Goal: Check status

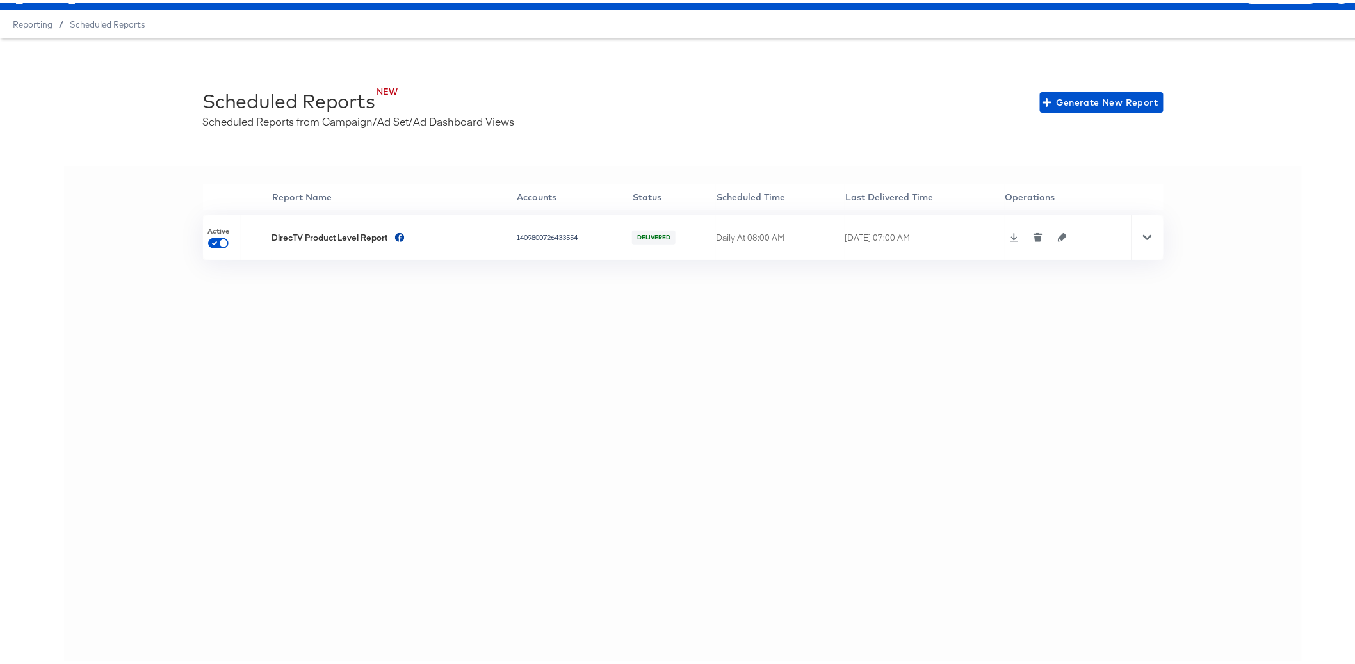
click at [427, 314] on div "'' Report Name Accounts Status Scheduled Time Last Delivered Time Operations Ac…" at bounding box center [683, 414] width 1238 height 500
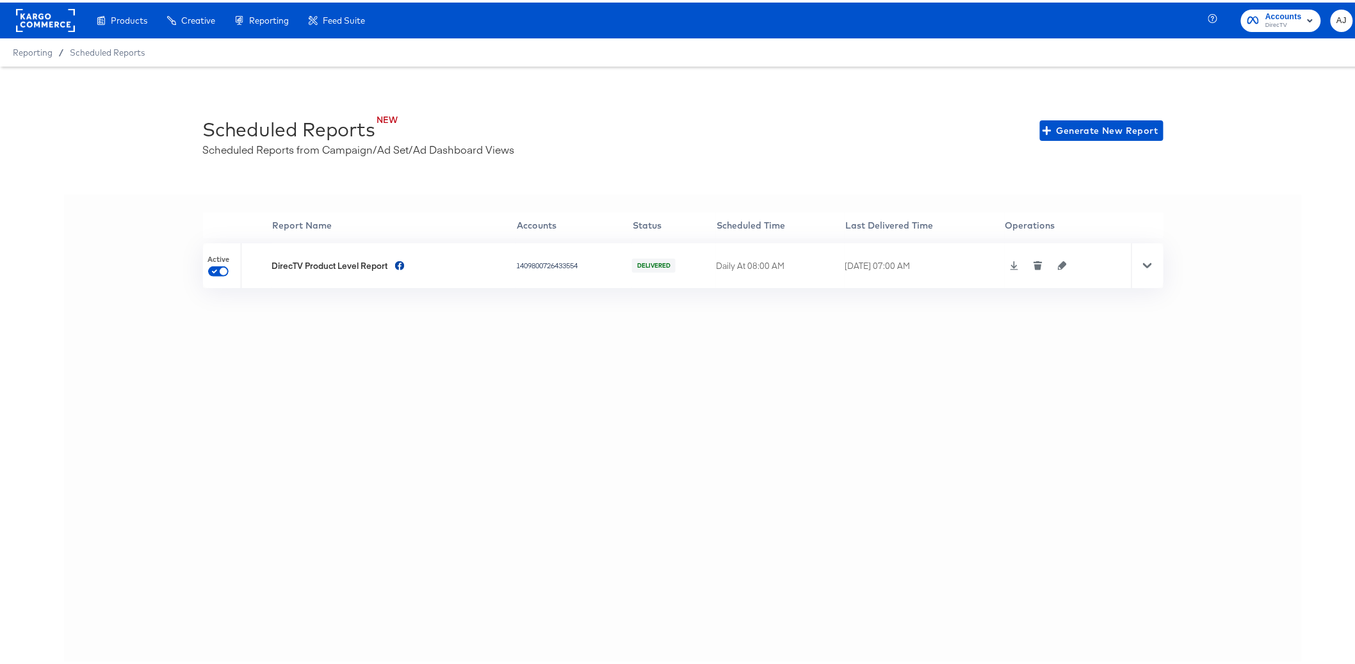
click at [34, 13] on rect at bounding box center [45, 17] width 59 height 23
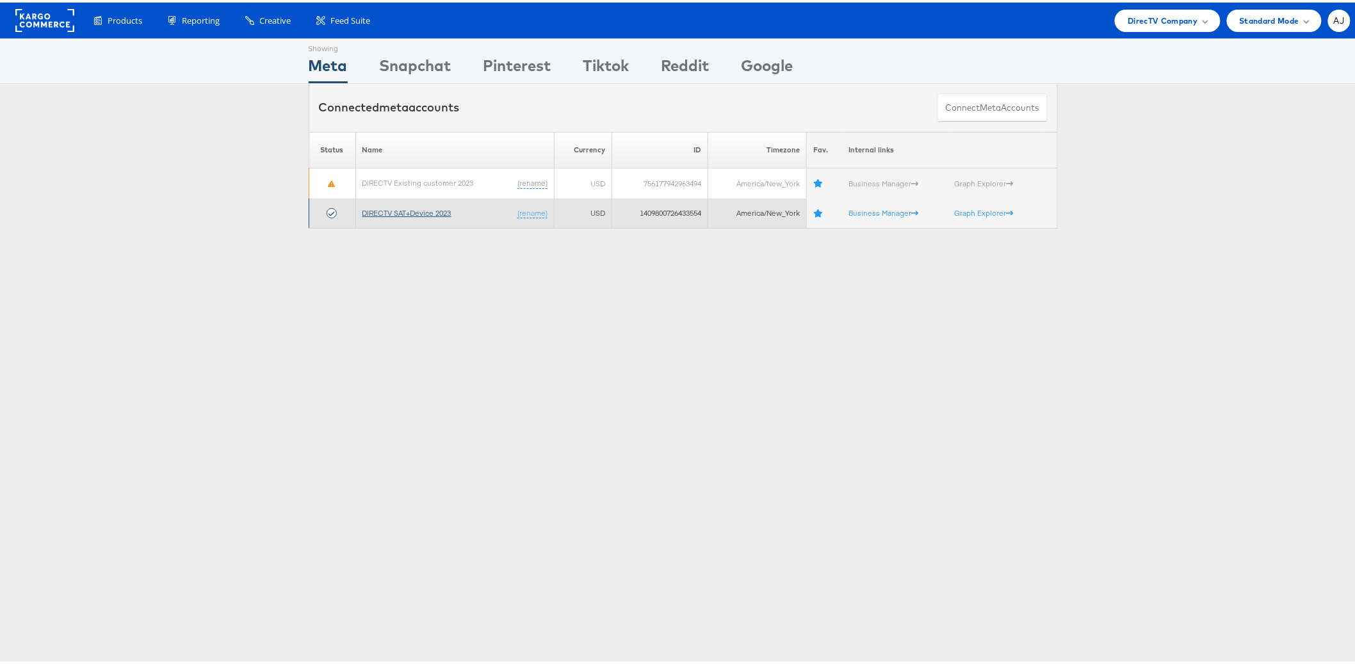
click at [421, 206] on link "DIRECTV SAT+Device 2023" at bounding box center [406, 211] width 89 height 10
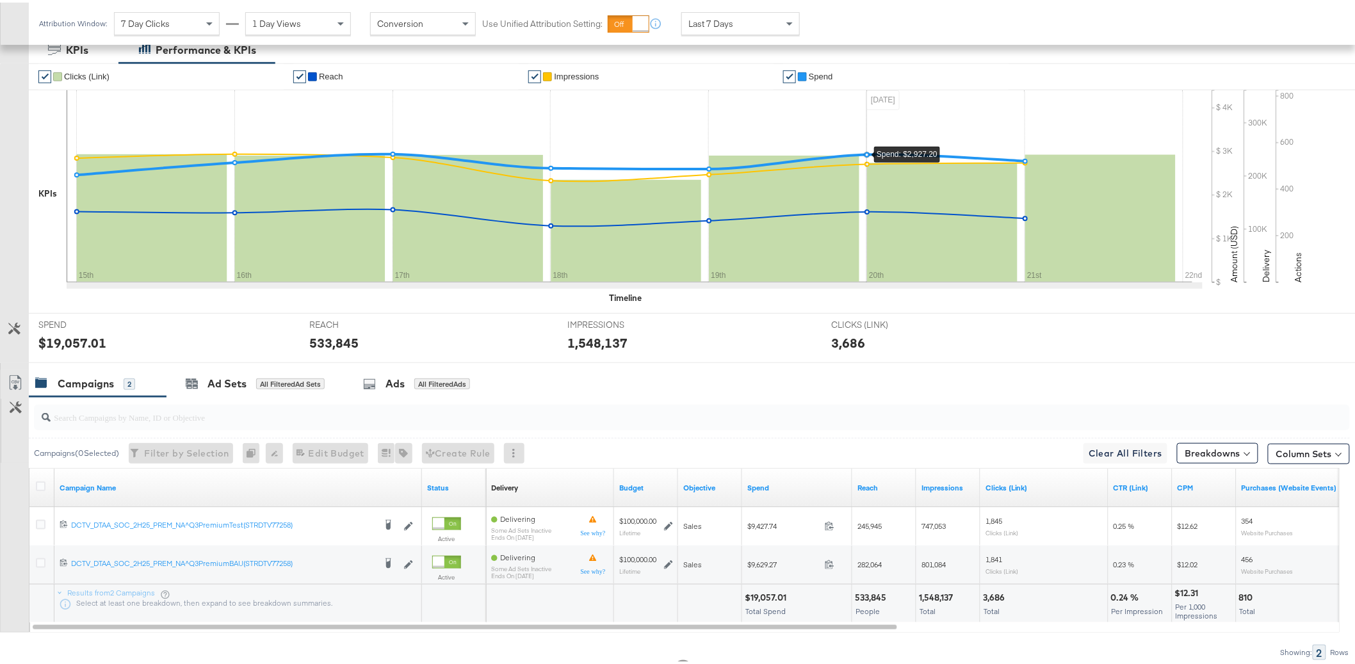
scroll to position [298, 0]
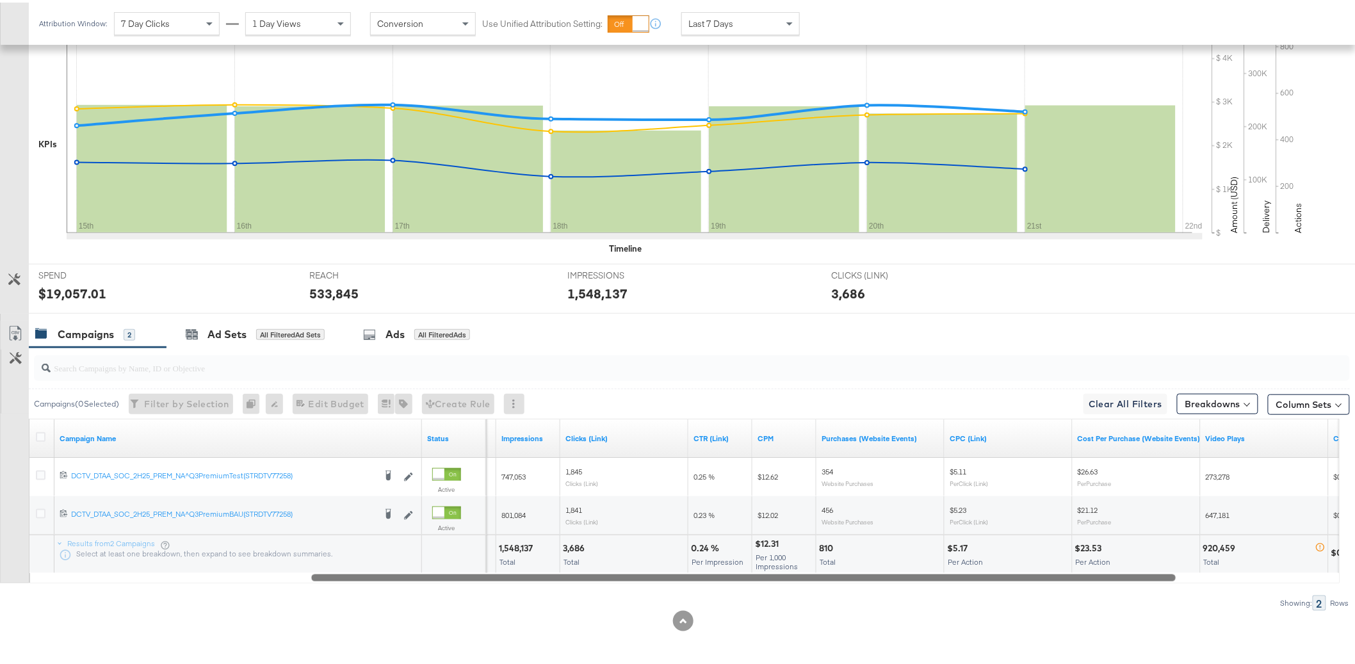
drag, startPoint x: 842, startPoint y: 573, endPoint x: 1114, endPoint y: 562, distance: 272.4
click at [1114, 562] on div "Campaign Name Status Reach Impressions Clicks (Link) CTR (Link) CPM Purchases (…" at bounding box center [684, 498] width 1311 height 165
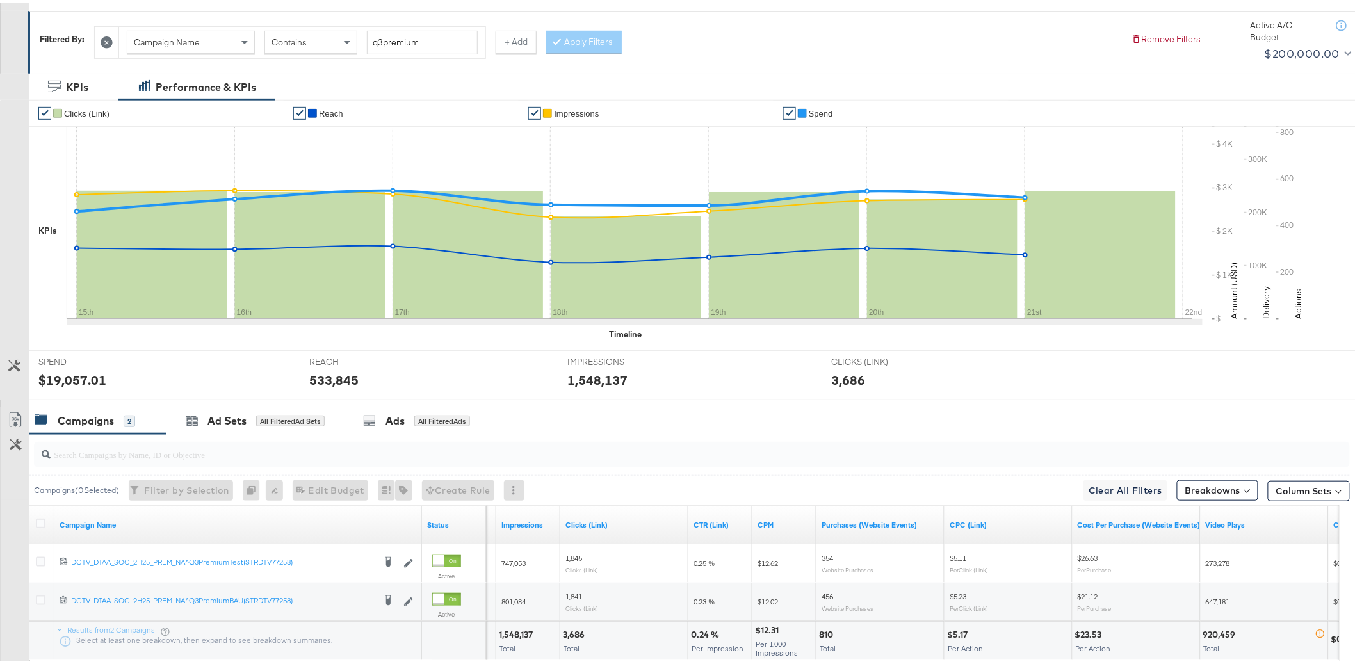
scroll to position [298, 0]
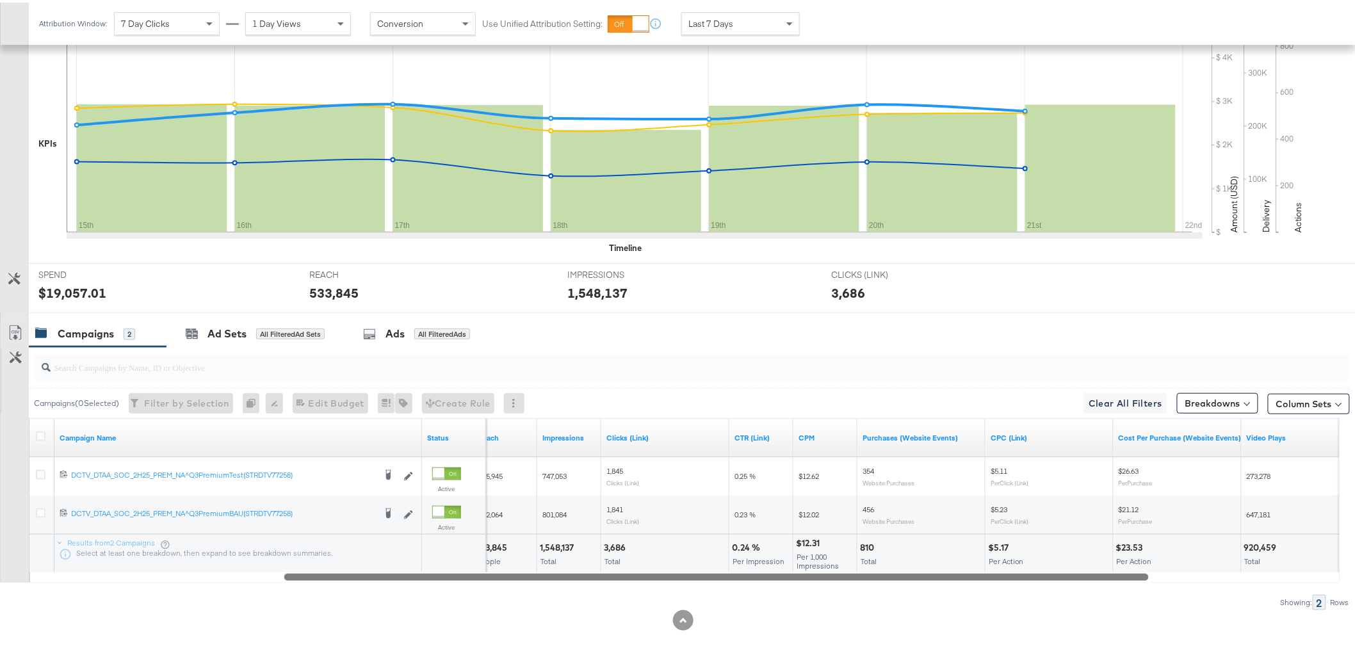
drag, startPoint x: 1068, startPoint y: 573, endPoint x: 1076, endPoint y: 570, distance: 8.7
click at [1076, 570] on div at bounding box center [716, 574] width 865 height 11
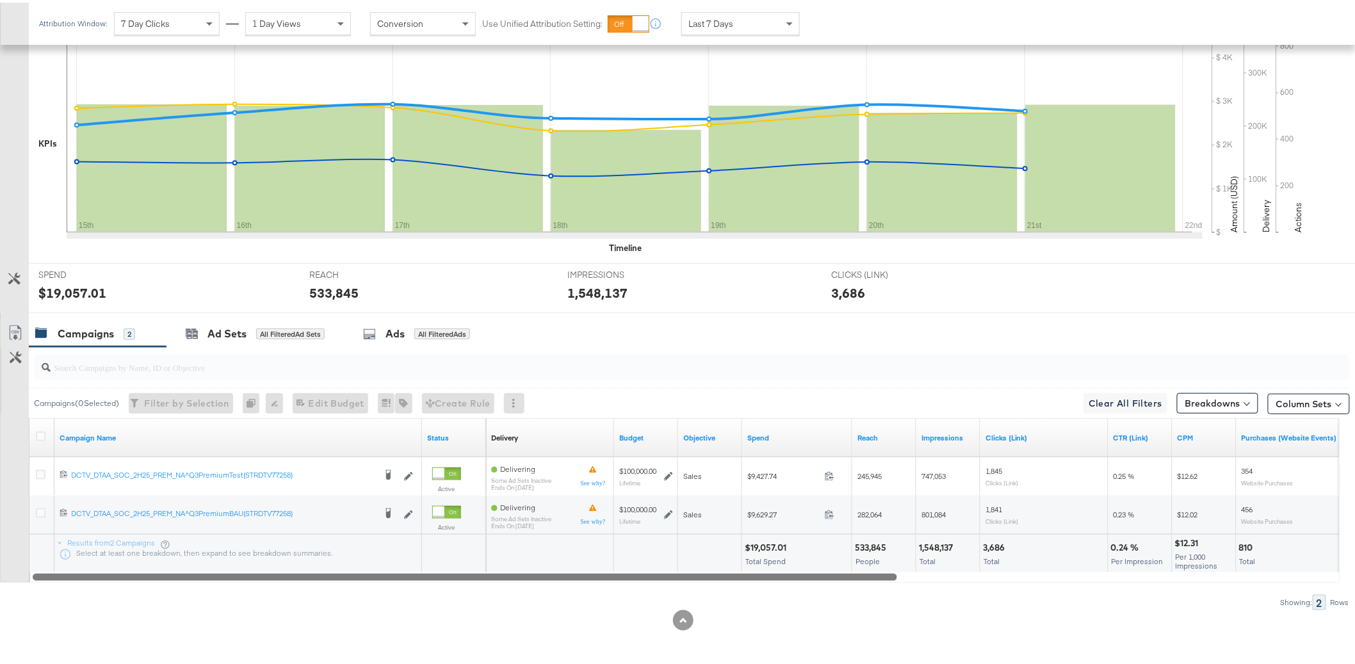
drag, startPoint x: 770, startPoint y: 578, endPoint x: 567, endPoint y: 587, distance: 203.2
click at [567, 587] on div "Campaigns ( 0 Selected) Filter by Selection Filter 0 campaigns 0 Rename 0 campa…" at bounding box center [675, 476] width 1350 height 263
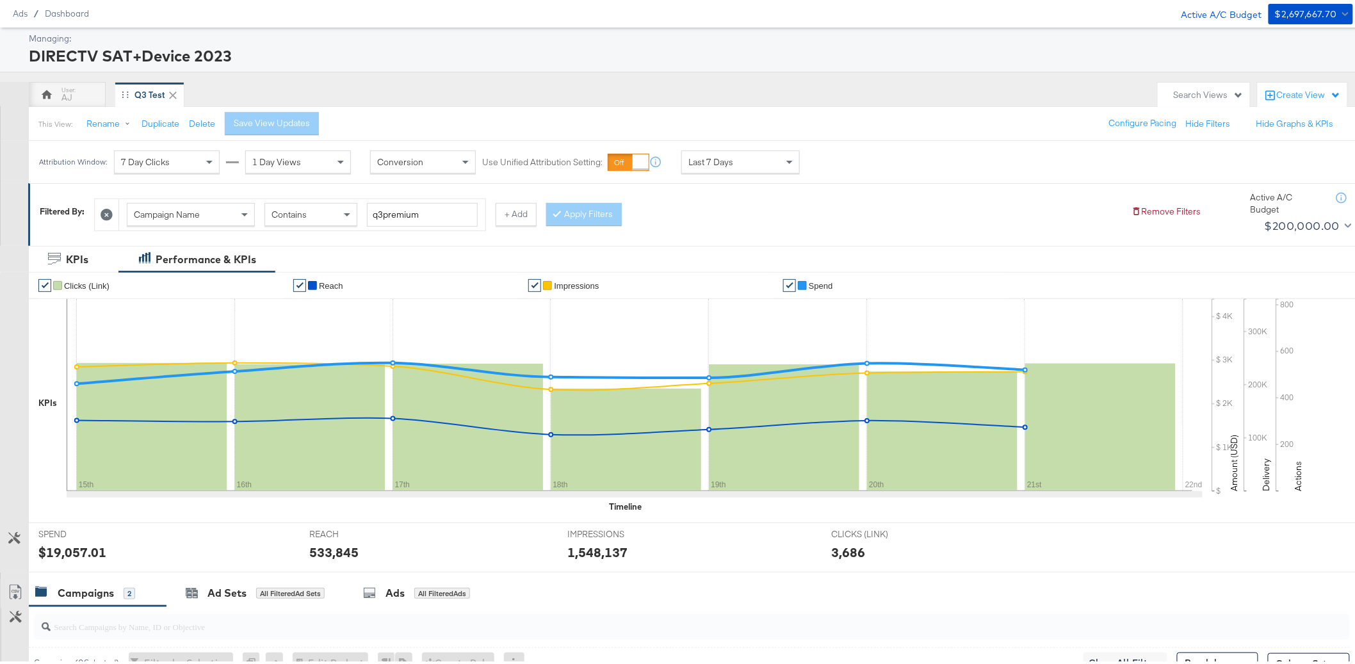
scroll to position [0, 0]
